Goal: Find contact information: Find contact information

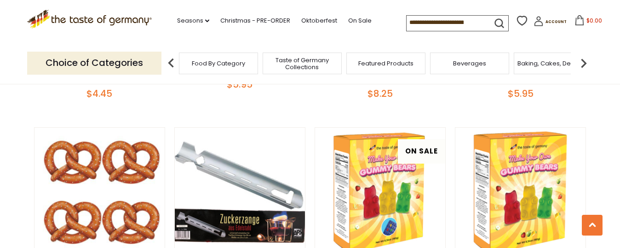
scroll to position [923, 0]
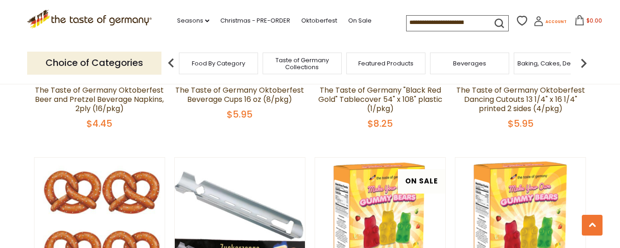
click at [546, 20] on span "Account" at bounding box center [556, 21] width 21 height 5
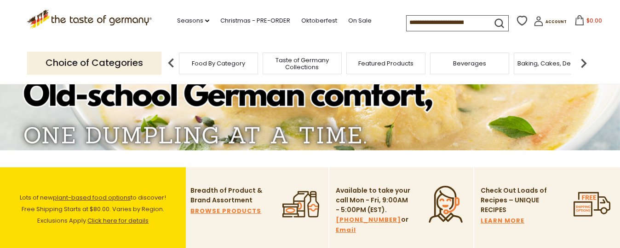
scroll to position [163, 0]
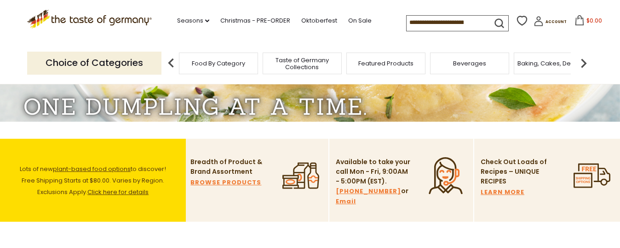
click at [350, 202] on link "Email" at bounding box center [346, 201] width 20 height 10
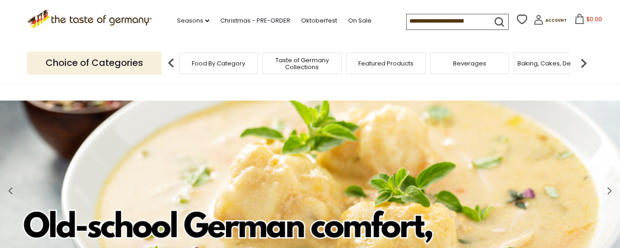
scroll to position [0, 0]
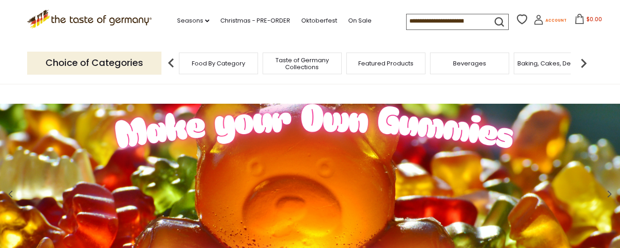
click at [538, 22] on link "Account" at bounding box center [550, 21] width 33 height 13
click at [534, 22] on icon at bounding box center [539, 20] width 10 height 10
